Goal: Navigation & Orientation: Find specific page/section

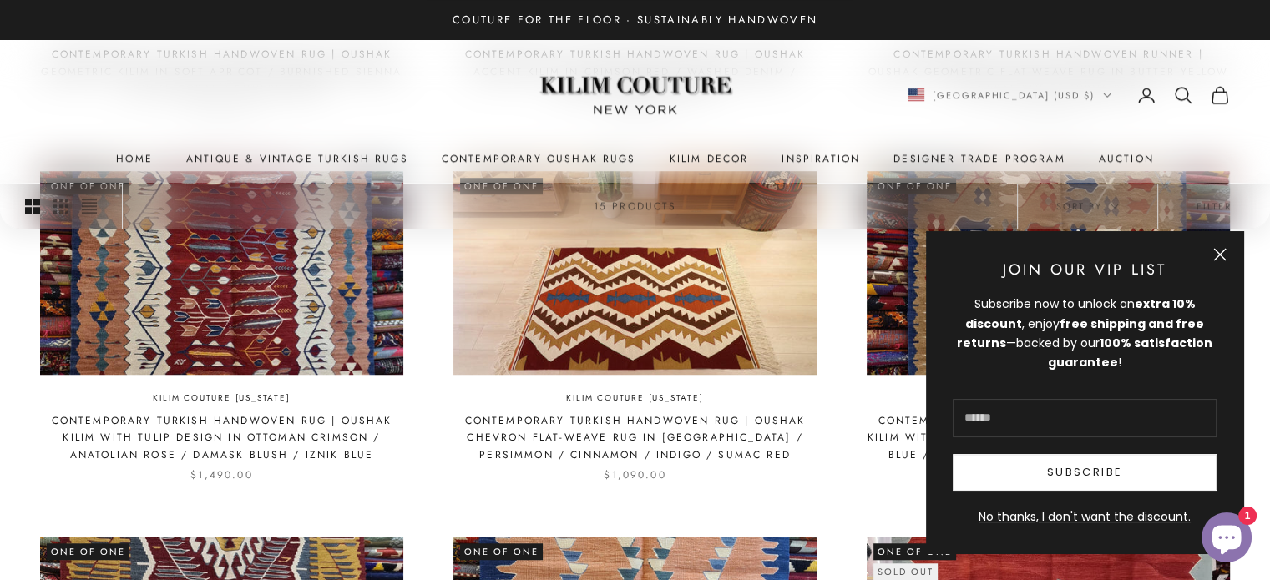
scroll to position [1167, 0]
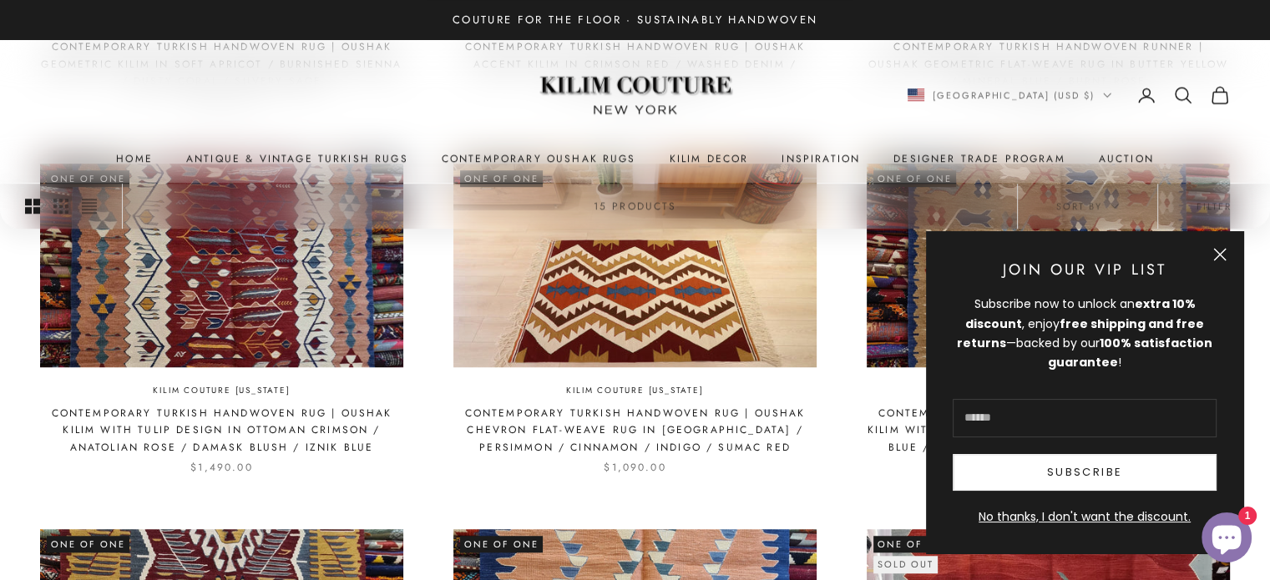
click at [1216, 253] on button "Close" at bounding box center [1219, 254] width 13 height 13
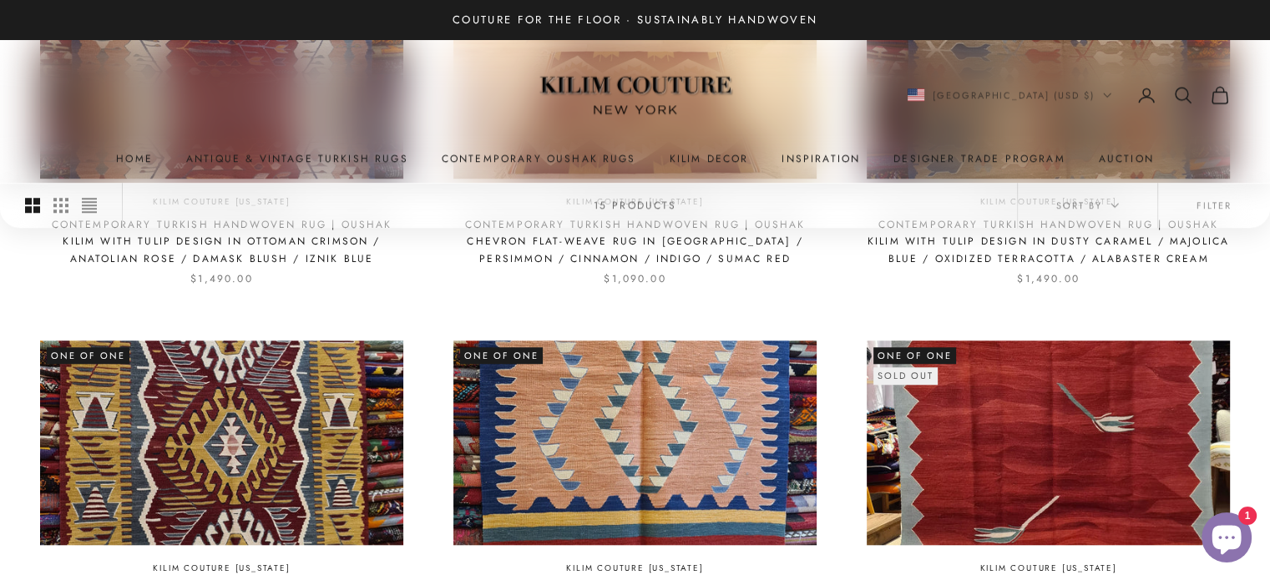
scroll to position [1257, 0]
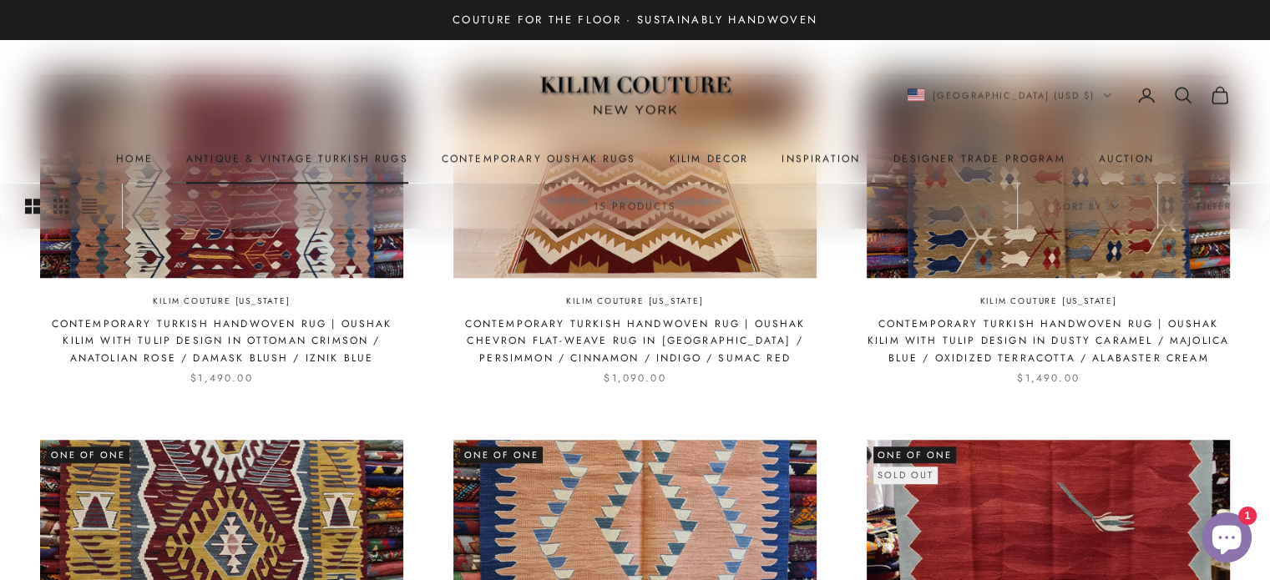
click at [346, 155] on link "Antique & Vintage Turkish Rugs" at bounding box center [297, 158] width 222 height 17
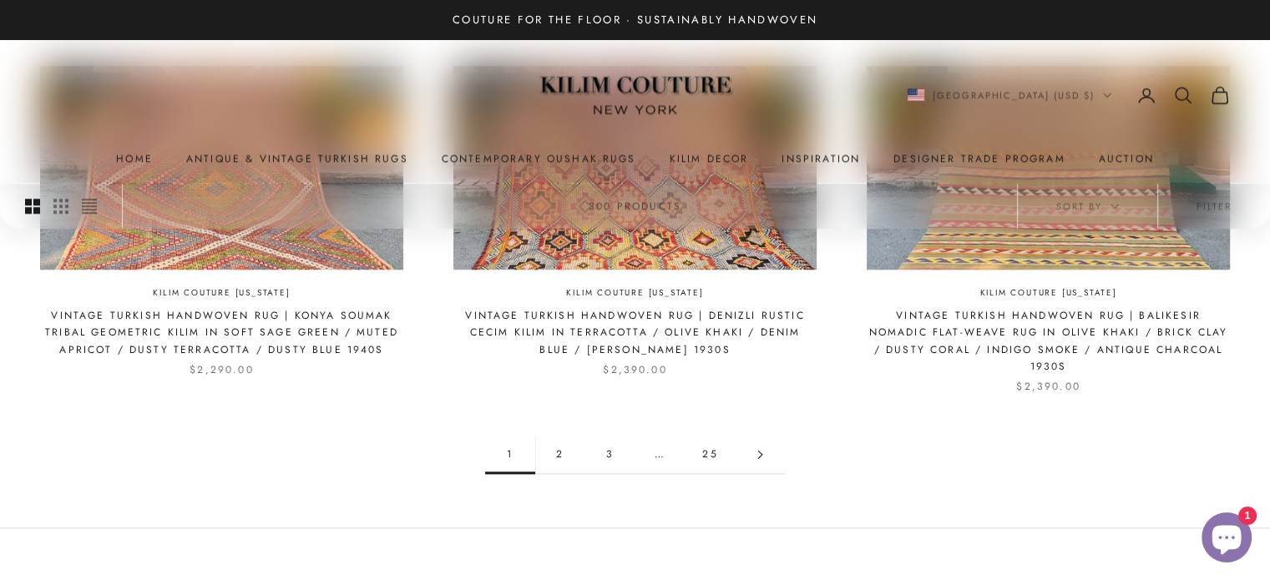
scroll to position [1743, 0]
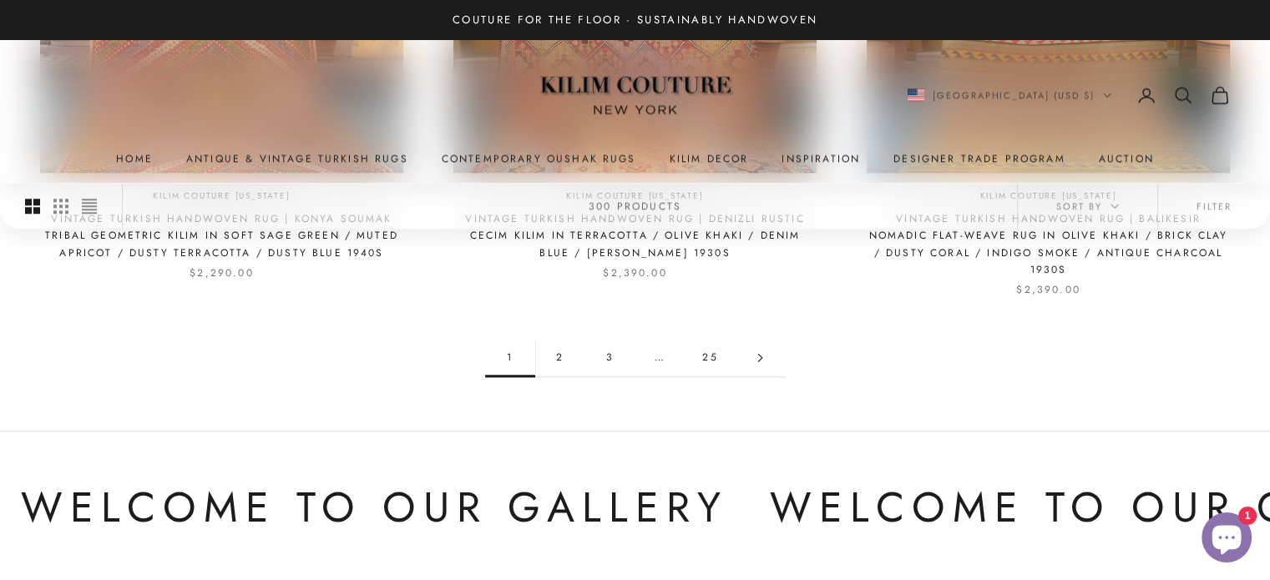
click at [569, 339] on link "2" at bounding box center [560, 358] width 50 height 38
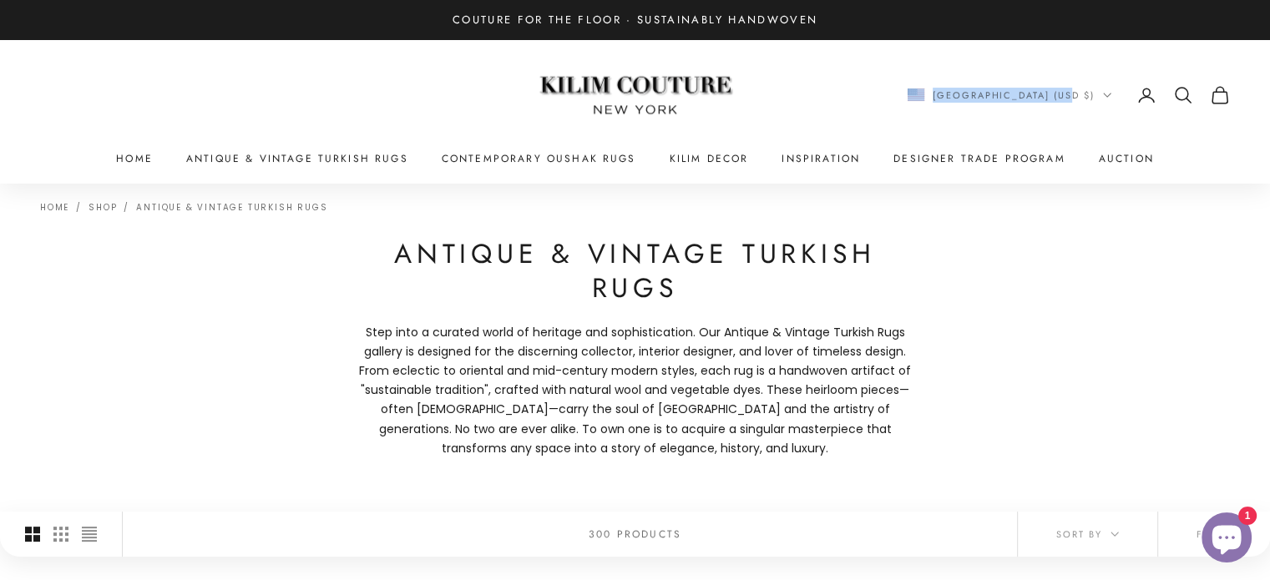
drag, startPoint x: 1262, startPoint y: 102, endPoint x: 1259, endPoint y: 156, distance: 54.3
click at [1259, 156] on x-header "Kilim Couture [US_STATE] Navigation menu Home Antique & Vintage Turkish Rugs Co…" at bounding box center [635, 111] width 1270 height 144
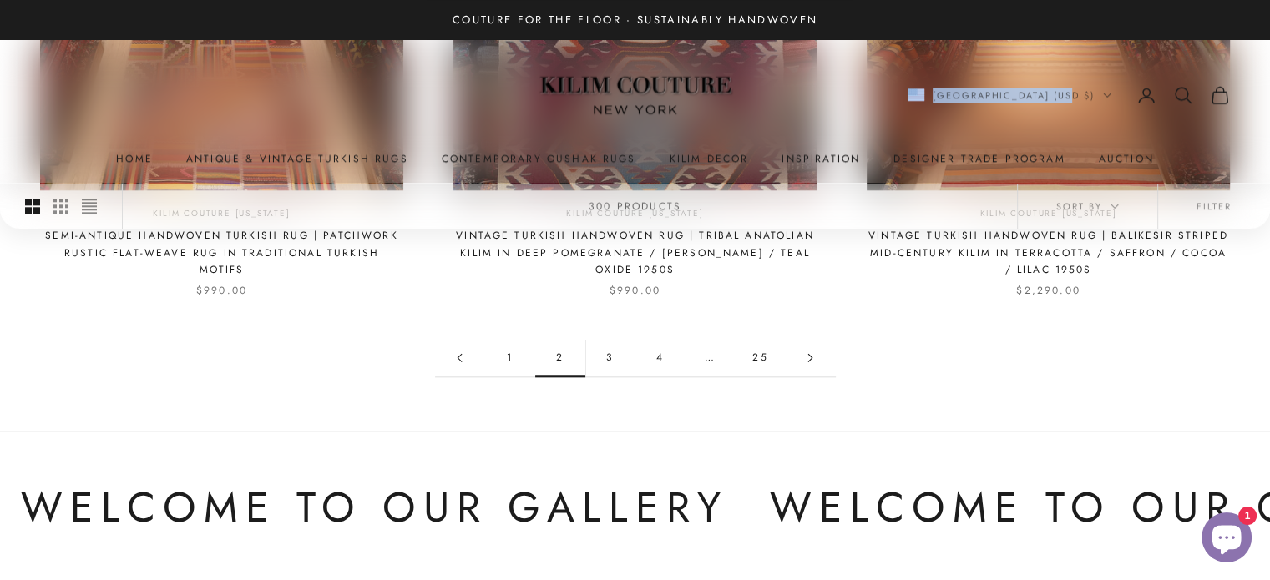
scroll to position [1712, 0]
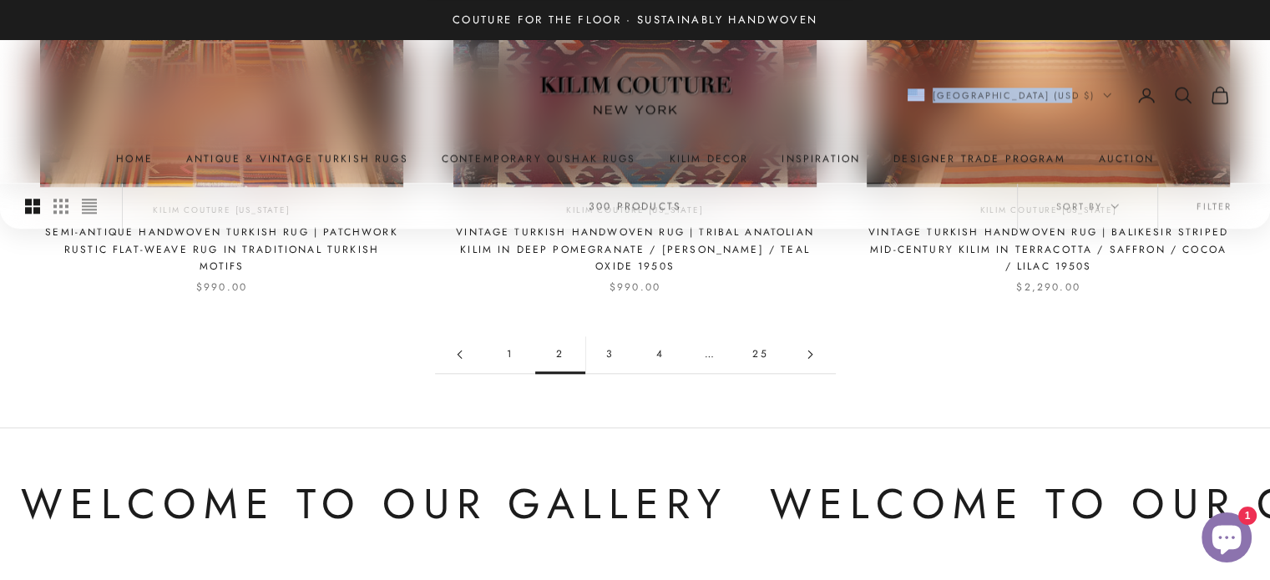
click at [614, 358] on link "3" at bounding box center [610, 355] width 50 height 38
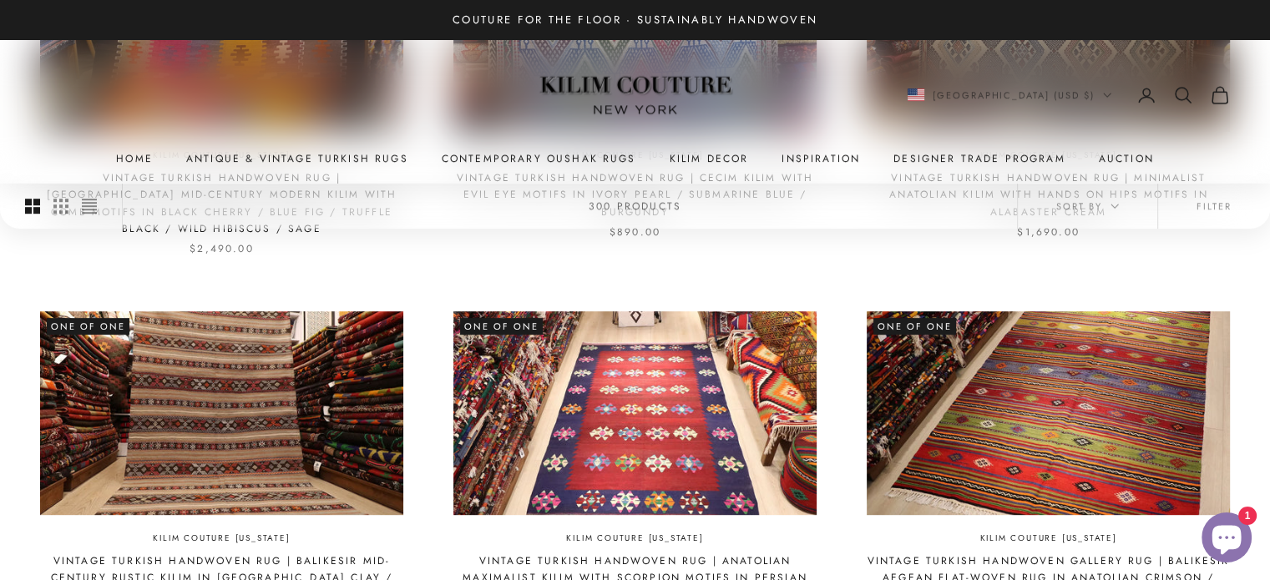
scroll to position [381, 0]
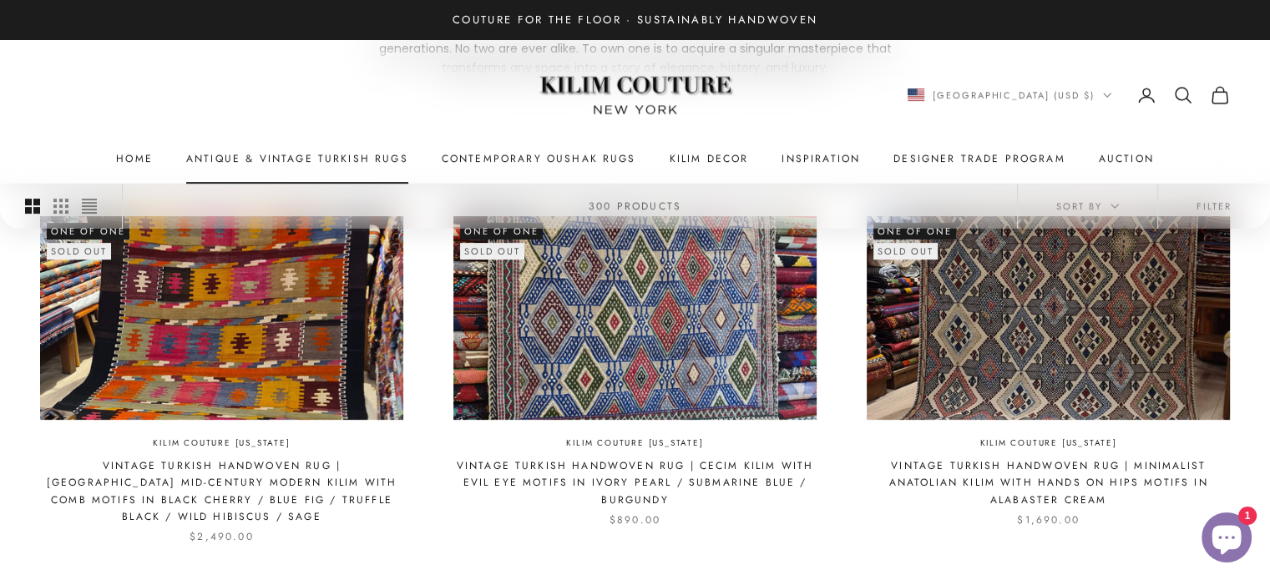
click at [257, 153] on link "Antique & Vintage Turkish Rugs" at bounding box center [297, 158] width 222 height 17
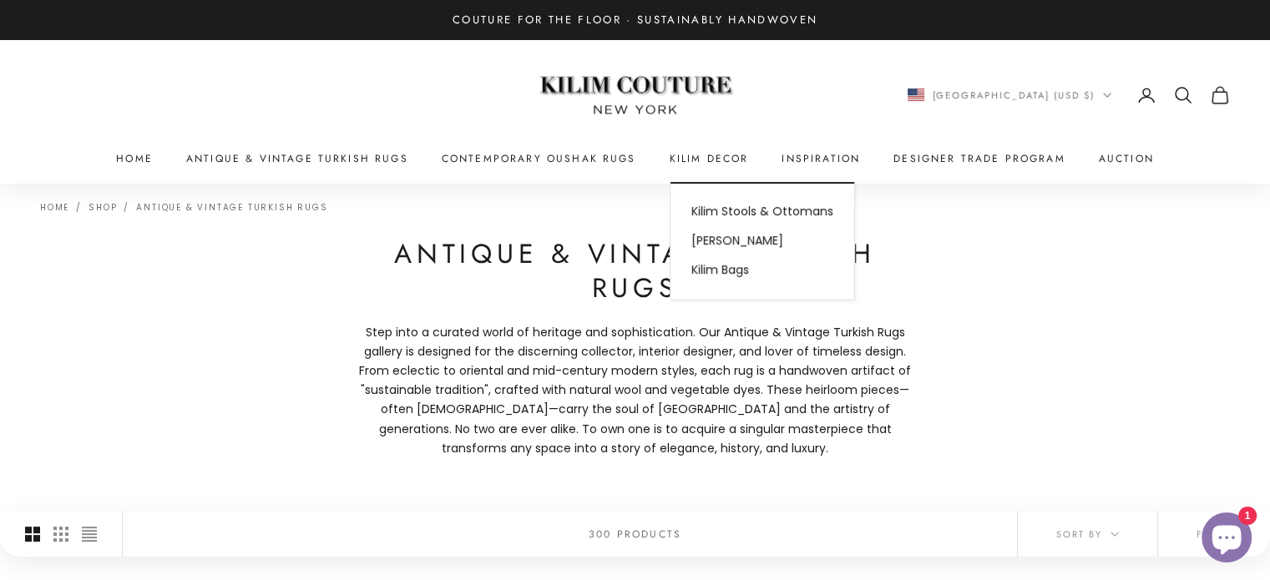
click at [709, 154] on summary "Kilim Decor" at bounding box center [709, 158] width 79 height 17
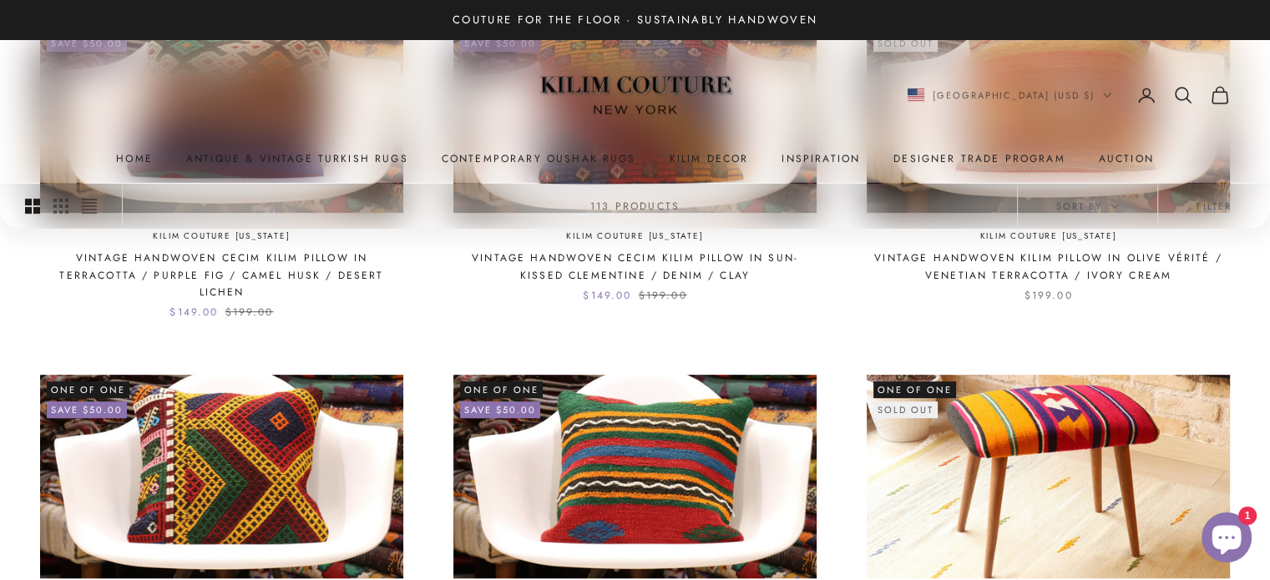
scroll to position [368, 0]
